Goal: Task Accomplishment & Management: Manage account settings

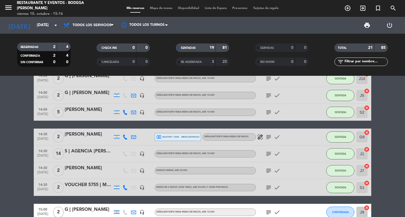
scroll to position [292, 0]
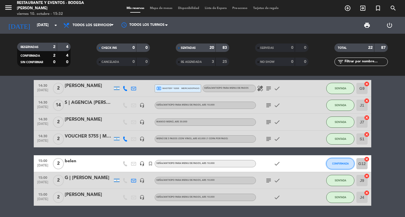
click at [333, 162] on button "CONFIRMADA" at bounding box center [340, 163] width 28 height 11
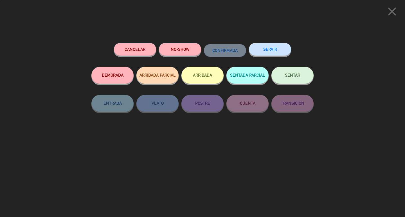
click at [299, 79] on button "SENTAR" at bounding box center [292, 75] width 42 height 17
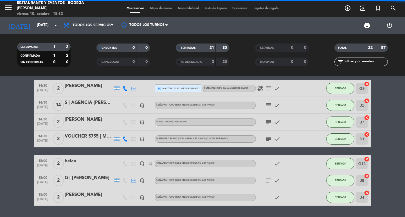
scroll to position [309, 0]
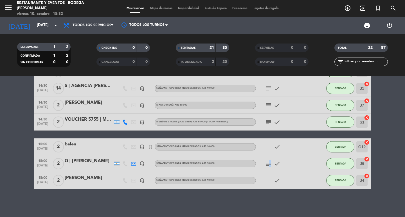
click at [270, 165] on icon "subject" at bounding box center [268, 163] width 7 height 7
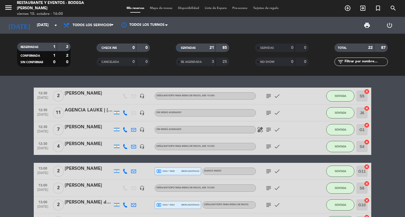
scroll to position [112, 0]
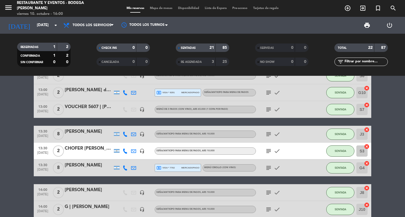
click at [270, 153] on icon "subject" at bounding box center [268, 151] width 7 height 7
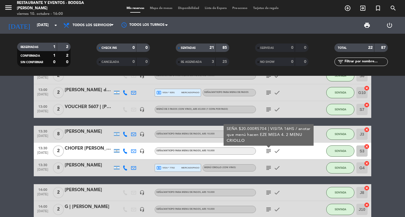
click at [270, 153] on icon "subject" at bounding box center [268, 151] width 7 height 7
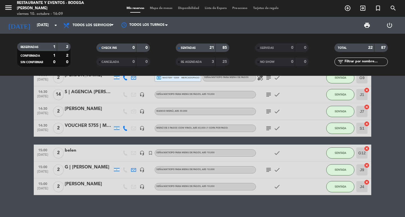
scroll to position [309, 0]
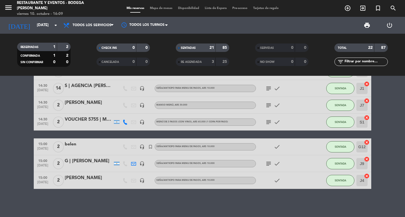
click at [269, 163] on icon "subject" at bounding box center [268, 163] width 7 height 7
click at [89, 160] on div "G | [PERSON_NAME]" at bounding box center [89, 161] width 48 height 7
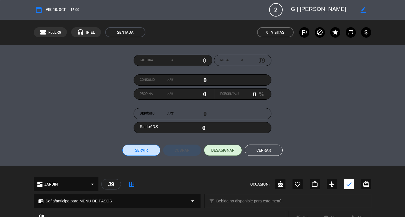
scroll to position [112, 0]
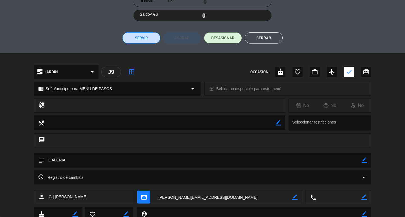
click at [362, 157] on div "border_color" at bounding box center [363, 160] width 5 height 15
click at [364, 159] on icon "border_color" at bounding box center [363, 160] width 5 height 5
click at [356, 160] on textarea at bounding box center [202, 160] width 317 height 14
click at [363, 161] on icon at bounding box center [363, 160] width 5 height 5
click at [365, 160] on icon "border_color" at bounding box center [363, 160] width 5 height 5
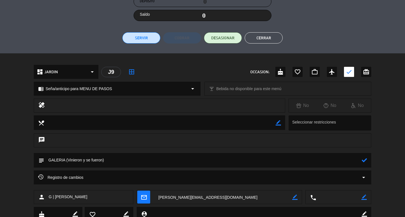
drag, startPoint x: 105, startPoint y: 161, endPoint x: 82, endPoint y: 163, distance: 23.1
click at [82, 163] on textarea at bounding box center [202, 160] width 317 height 14
type textarea "GALERIA (Vinieron, vieron la carta pero no se quedaron)"
click at [362, 159] on icon at bounding box center [363, 160] width 5 height 5
click at [267, 34] on button "Cerrar" at bounding box center [263, 37] width 38 height 11
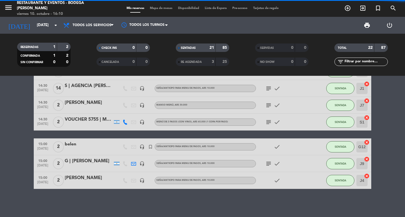
click at [271, 165] on icon "subject" at bounding box center [268, 163] width 7 height 7
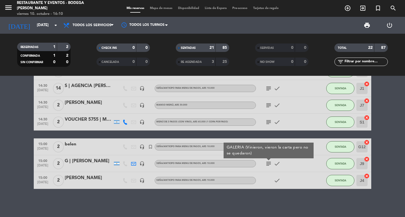
click at [267, 161] on icon "subject" at bounding box center [268, 163] width 7 height 7
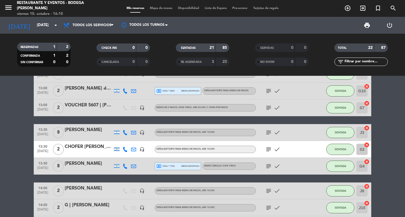
scroll to position [112, 0]
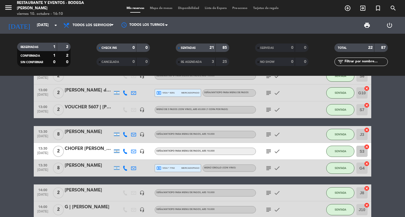
click at [265, 135] on icon "subject" at bounding box center [268, 134] width 7 height 7
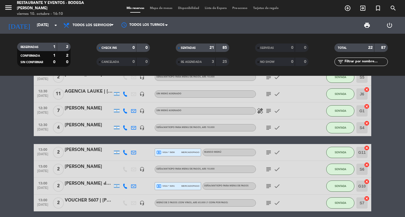
scroll to position [0, 0]
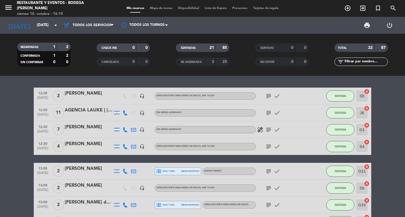
click at [269, 94] on icon "subject" at bounding box center [268, 96] width 7 height 7
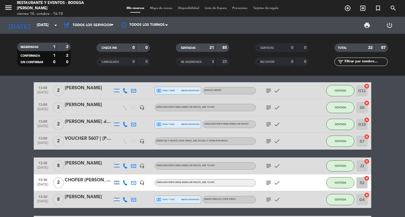
scroll to position [112, 0]
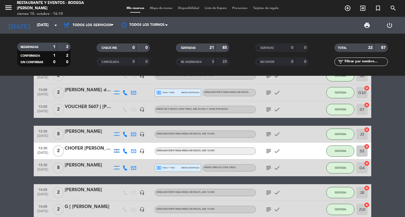
click at [268, 107] on icon "subject" at bounding box center [268, 109] width 7 height 7
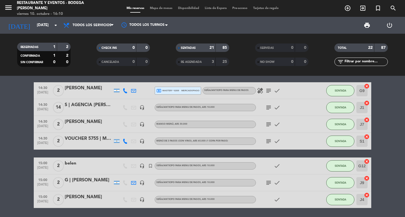
scroll to position [309, 0]
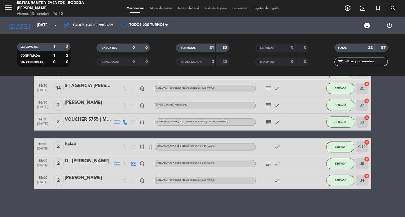
click at [268, 123] on icon "subject" at bounding box center [268, 122] width 7 height 7
